Goal: Task Accomplishment & Management: Use online tool/utility

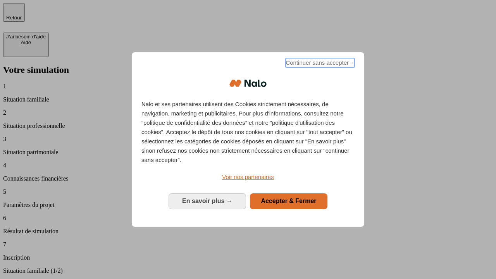
click at [319, 64] on span "Continuer sans accepter →" at bounding box center [320, 62] width 69 height 9
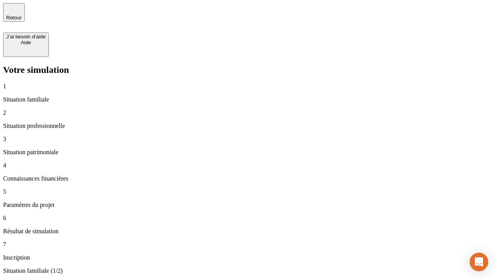
type input "30 000"
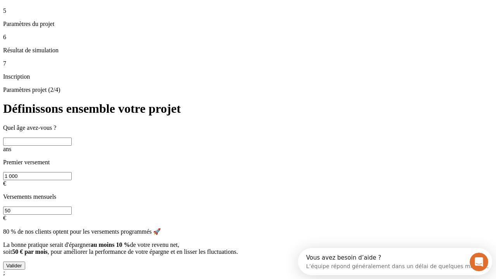
scroll to position [15, 0]
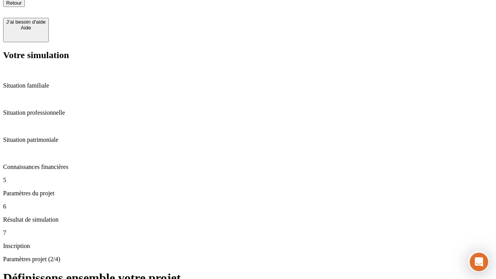
type input "25"
type input "1 000"
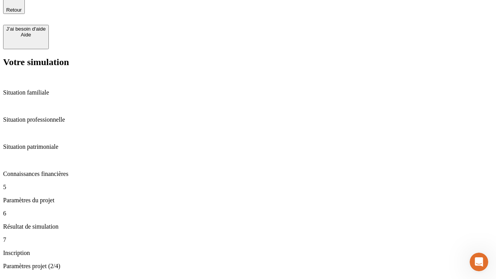
type input "640"
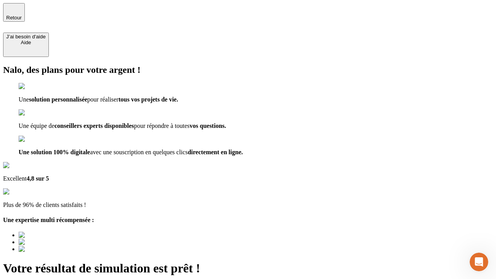
type input "[EMAIL_ADDRESS][PERSON_NAME][DOMAIN_NAME]"
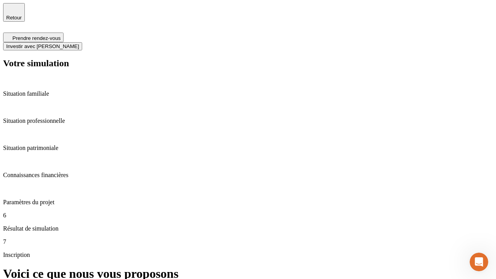
click at [79, 43] on span "Investir avec [PERSON_NAME]" at bounding box center [42, 46] width 73 height 6
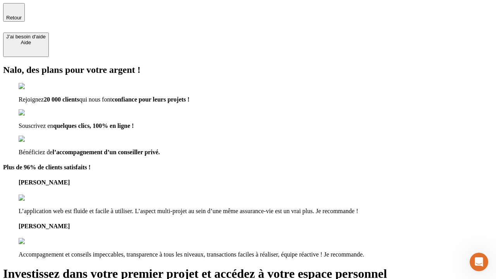
type input "[PERSON_NAME][EMAIL_ADDRESS][DOMAIN_NAME]"
